Goal: Information Seeking & Learning: Learn about a topic

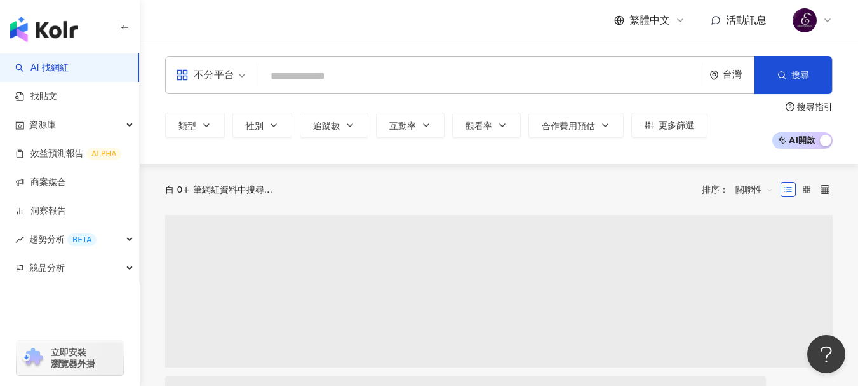
click at [488, 80] on input "search" at bounding box center [481, 76] width 435 height 24
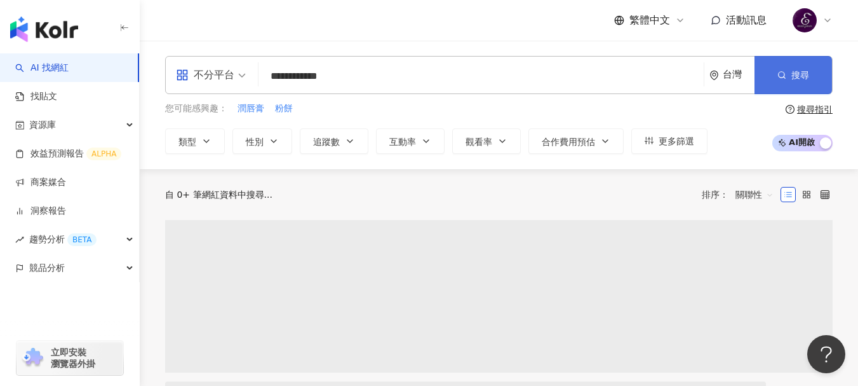
type input "**********"
click at [807, 73] on span "搜尋" at bounding box center [800, 75] width 18 height 10
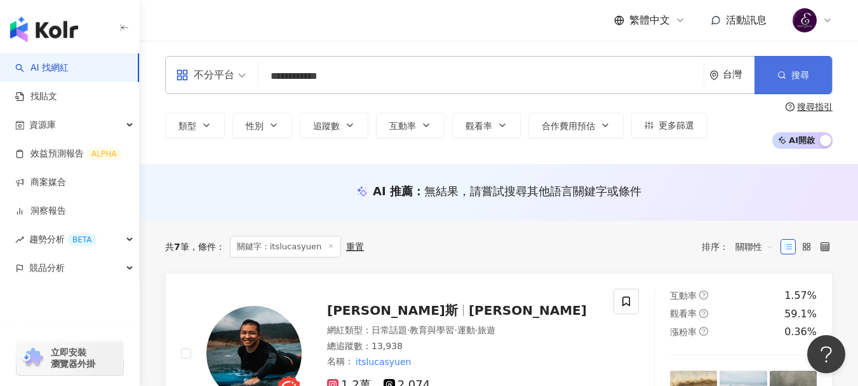
click at [783, 67] on button "搜尋" at bounding box center [793, 75] width 77 height 38
click at [469, 314] on span "[PERSON_NAME]" at bounding box center [528, 309] width 118 height 15
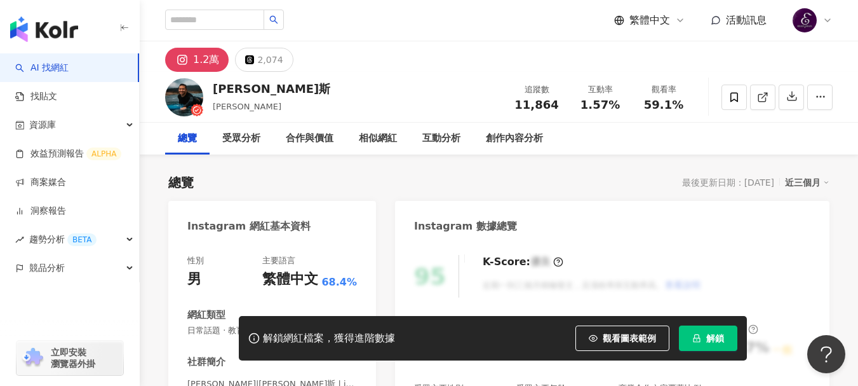
click at [472, 36] on div "繁體中文 活動訊息" at bounding box center [499, 20] width 668 height 41
click at [699, 335] on icon "lock" at bounding box center [696, 338] width 7 height 8
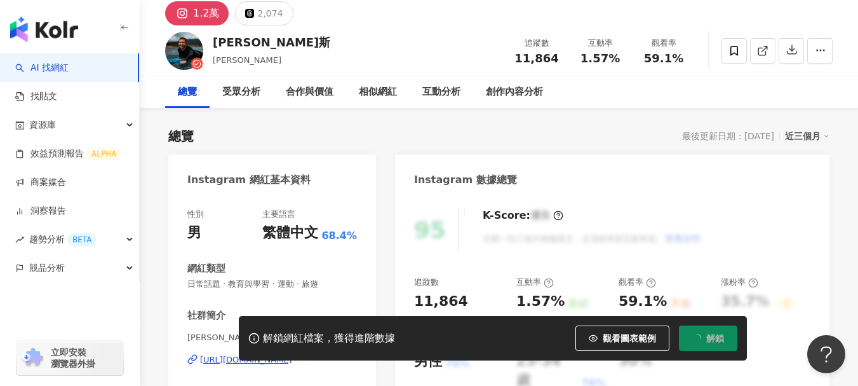
scroll to position [64, 0]
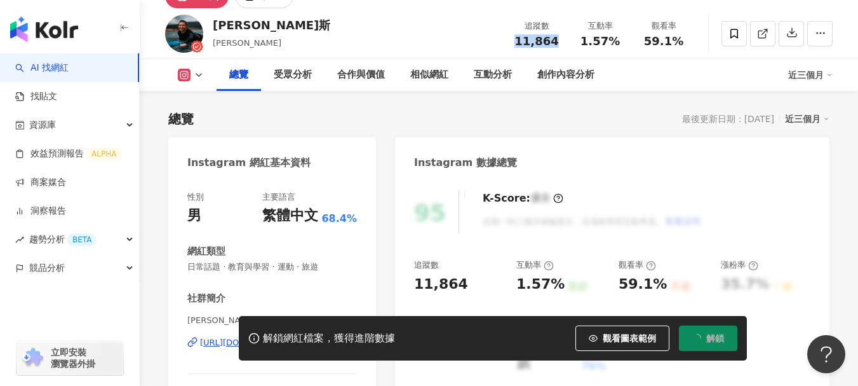
drag, startPoint x: 564, startPoint y: 42, endPoint x: 516, endPoint y: 50, distance: 48.9
click at [516, 50] on div "追蹤數 11,864 互動率 1.57% 觀看率 59.1%" at bounding box center [600, 33] width 191 height 37
copy span "11,864"
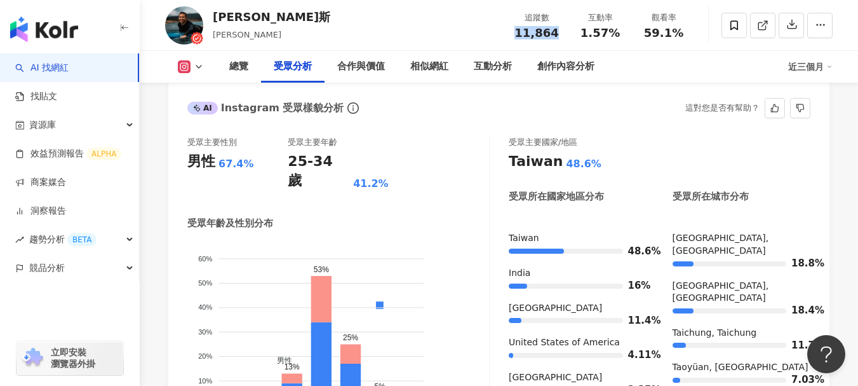
scroll to position [1143, 0]
